Goal: Use online tool/utility: Utilize a website feature to perform a specific function

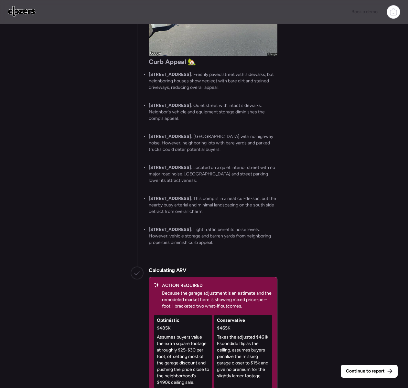
scroll to position [-23, 0]
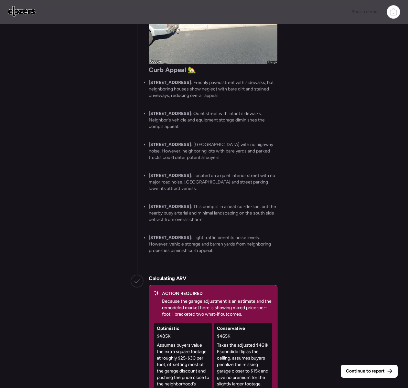
click at [366, 379] on div "Continue to report Gathering all comps... I found 100 possible comps near 3054 …" at bounding box center [204, 207] width 408 height 366
click at [363, 374] on span "Continue to report" at bounding box center [365, 371] width 39 height 6
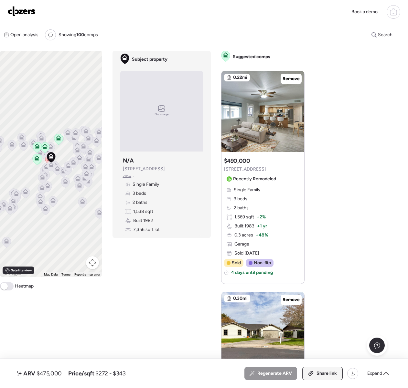
drag, startPoint x: 314, startPoint y: 376, endPoint x: 257, endPoint y: 367, distance: 57.0
click at [313, 376] on icon at bounding box center [311, 373] width 6 height 5
click at [28, 14] on img at bounding box center [22, 11] width 28 height 10
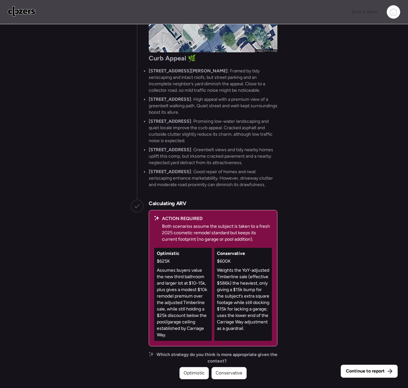
scroll to position [-6, 0]
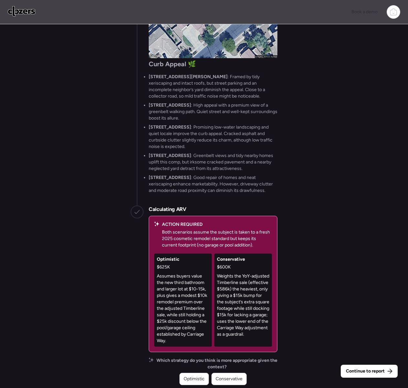
click at [227, 372] on div "Which strategy do you think is more appropriate given the context? Optimistic C…" at bounding box center [213, 372] width 129 height 28
click at [229, 375] on div "Conservative" at bounding box center [228, 379] width 35 height 12
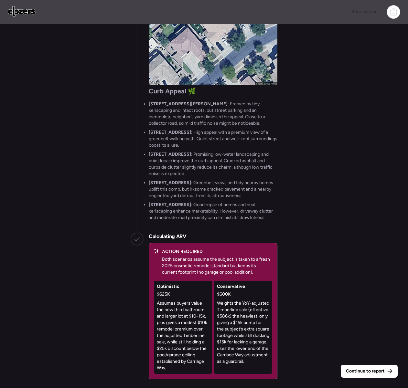
scroll to position [0, 0]
click at [355, 372] on span "Continue to report" at bounding box center [365, 371] width 39 height 6
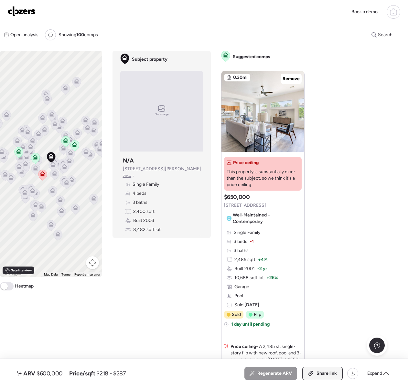
click at [328, 373] on span "Share link" at bounding box center [327, 374] width 20 height 6
click at [22, 11] on img at bounding box center [22, 11] width 28 height 10
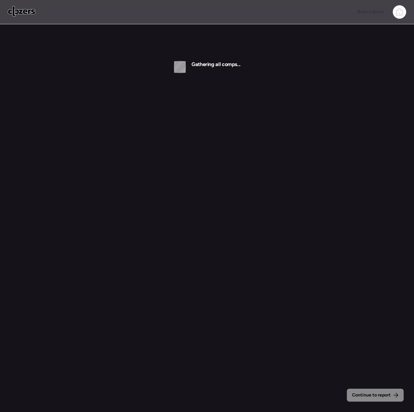
click at [28, 11] on img at bounding box center [22, 11] width 28 height 10
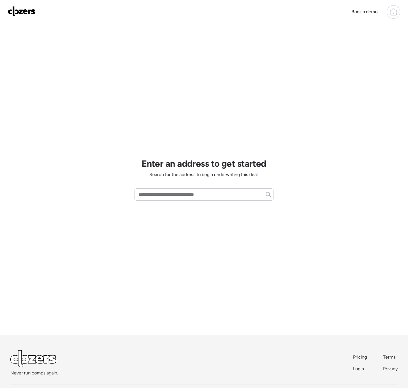
scroll to position [4, 0]
